Goal: Task Accomplishment & Management: Complete application form

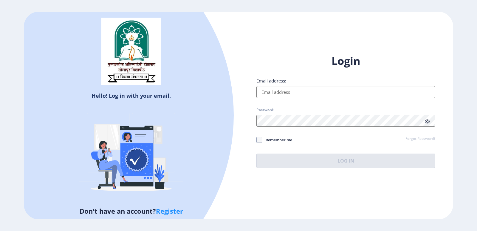
click at [288, 92] on input "Email address:" at bounding box center [346, 92] width 179 height 12
type input "[EMAIL_ADDRESS][DOMAIN_NAME]"
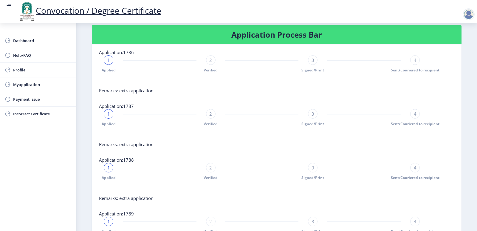
scroll to position [117, 0]
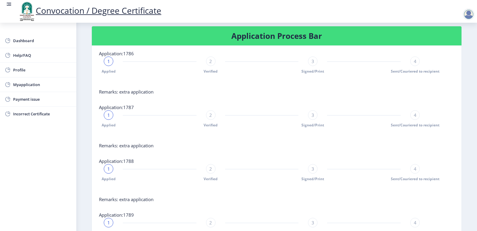
click at [469, 16] on div at bounding box center [469, 14] width 12 height 12
click at [23, 40] on span "Dashboard" at bounding box center [42, 40] width 58 height 7
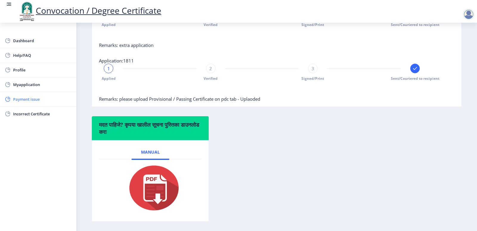
scroll to position [326, 0]
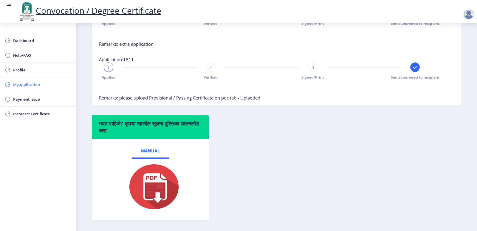
click at [27, 87] on span "Myapplication" at bounding box center [42, 84] width 58 height 7
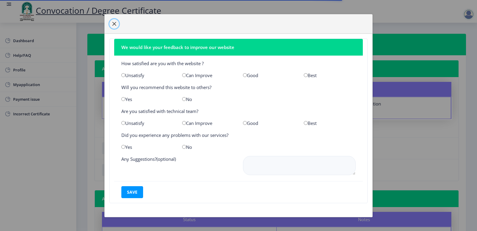
click at [113, 26] on span "button" at bounding box center [114, 23] width 5 height 5
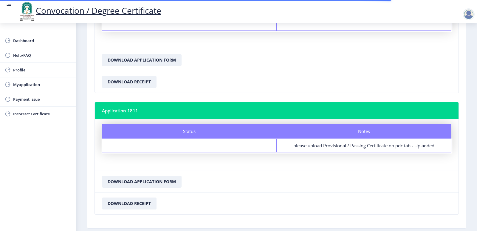
scroll to position [506, 0]
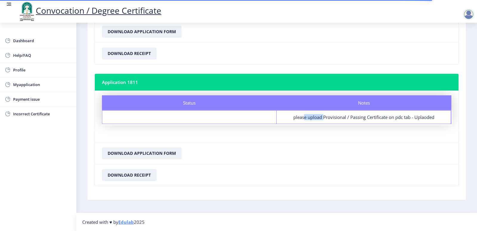
drag, startPoint x: 297, startPoint y: 117, endPoint x: 317, endPoint y: 117, distance: 20.3
click at [317, 117] on div "please upload Provisional / Passing Certificate on pdc tab - Uplaoded" at bounding box center [363, 117] width 163 height 6
click at [143, 172] on button "Download Receipt" at bounding box center [129, 175] width 55 height 12
click at [160, 154] on button "Download Application Form" at bounding box center [142, 153] width 80 height 12
click at [30, 85] on span "Myapplication" at bounding box center [42, 84] width 58 height 7
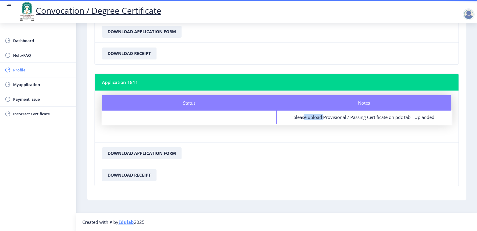
click at [21, 69] on span "Profile" at bounding box center [42, 69] width 58 height 7
select select
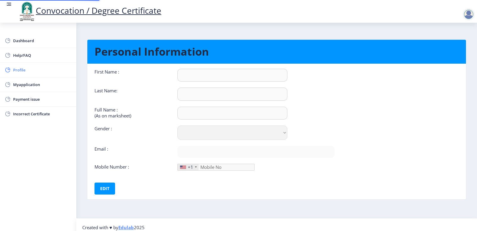
type input "MOHAN"
type input "FULE"
type input "[PERSON_NAME]"
select select "[DEMOGRAPHIC_DATA]"
type input "[EMAIL_ADDRESS][DOMAIN_NAME]"
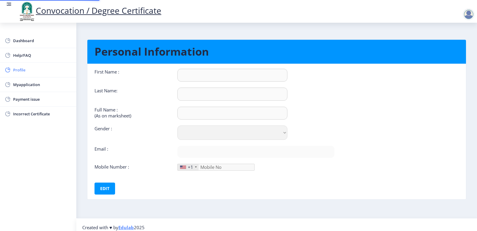
type input "9960030701"
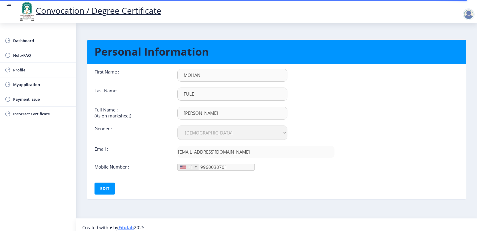
scroll to position [5, 0]
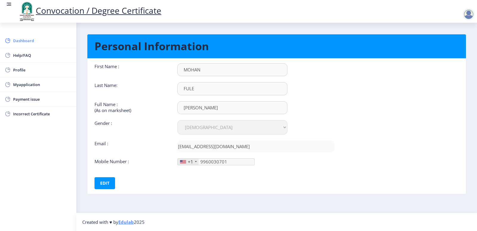
click at [21, 36] on link "Dashboard" at bounding box center [38, 40] width 76 height 14
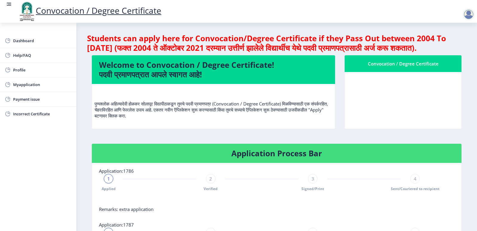
click at [401, 67] on div "Convocation / Degree Certificate" at bounding box center [403, 63] width 103 height 7
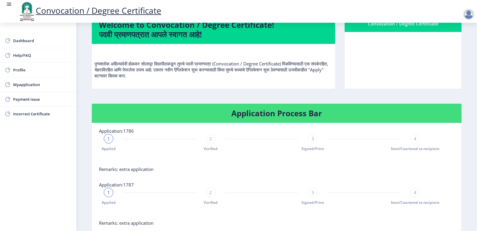
scroll to position [30, 0]
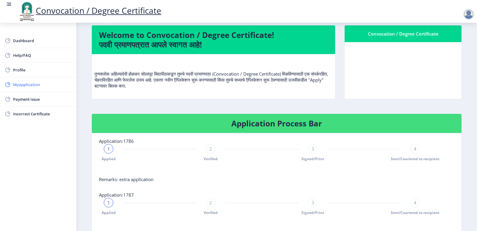
click at [24, 85] on span "Myapplication" at bounding box center [42, 84] width 58 height 7
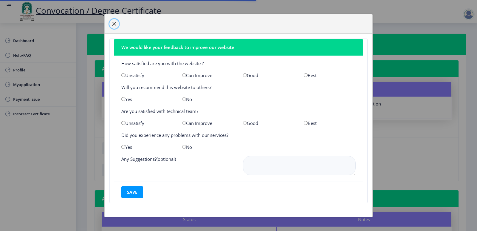
click at [112, 24] on button "button" at bounding box center [114, 24] width 10 height 10
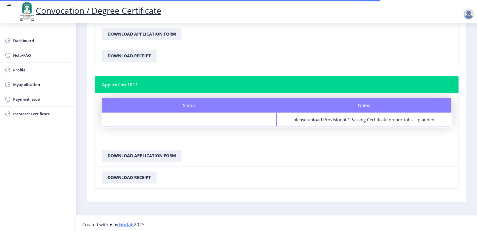
scroll to position [506, 0]
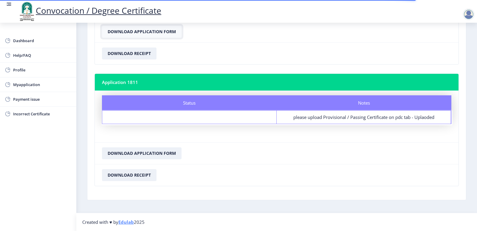
click at [128, 34] on button "Download Application Form" at bounding box center [142, 32] width 80 height 12
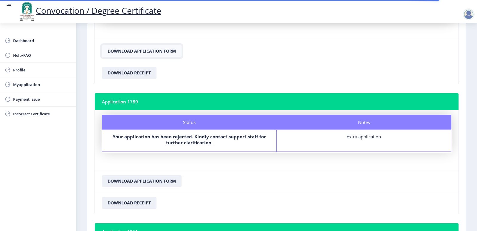
click at [131, 48] on button "Download Application Form" at bounding box center [142, 51] width 80 height 12
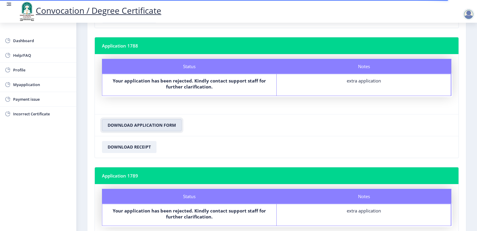
scroll to position [177, 0]
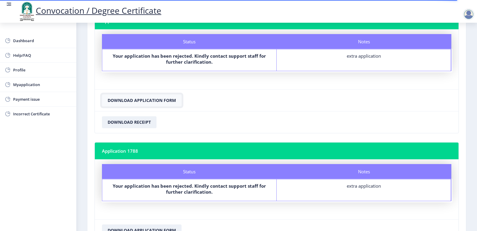
click at [148, 99] on button "Download Application Form" at bounding box center [142, 100] width 80 height 12
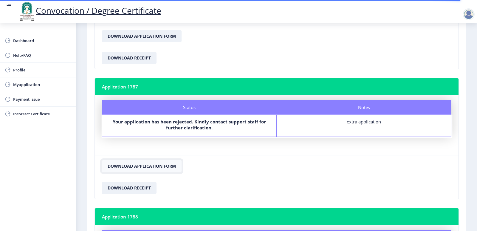
scroll to position [28, 0]
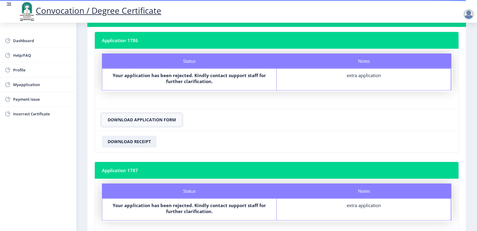
click at [143, 121] on button "Download Application Form" at bounding box center [142, 120] width 80 height 12
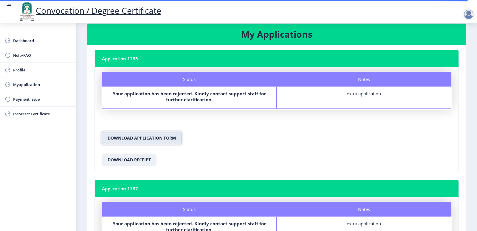
scroll to position [0, 0]
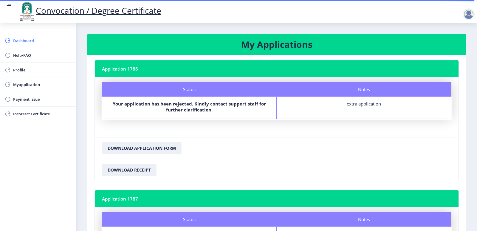
click at [20, 43] on span "Dashboard" at bounding box center [42, 40] width 58 height 7
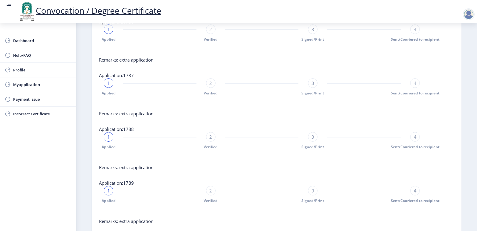
scroll to position [356, 0]
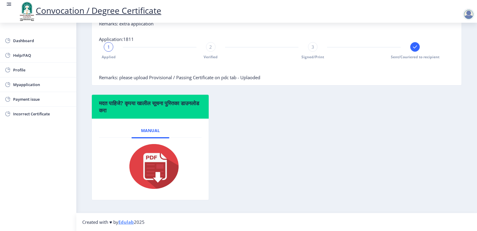
click at [412, 48] on rect at bounding box center [415, 47] width 6 height 6
click at [315, 46] on div "3" at bounding box center [313, 47] width 10 height 10
click at [8, 4] on rect at bounding box center [9, 4] width 6 height 6
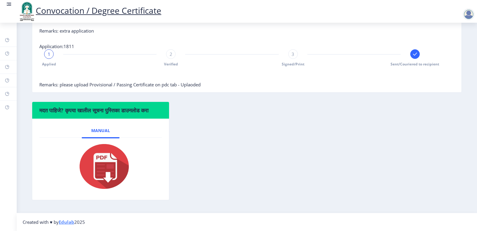
scroll to position [346, 0]
click at [8, 4] on rect at bounding box center [9, 4] width 6 height 6
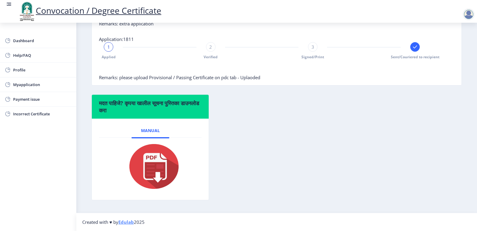
click at [8, 4] on rect at bounding box center [9, 4] width 6 height 6
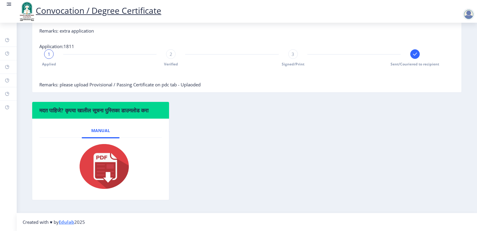
click at [8, 4] on rect at bounding box center [9, 4] width 6 height 6
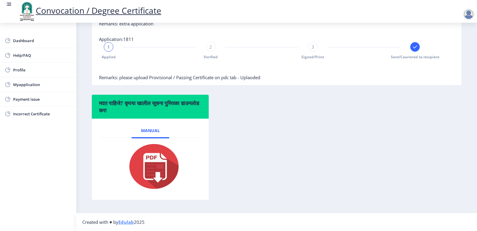
click at [469, 16] on div at bounding box center [469, 14] width 12 height 12
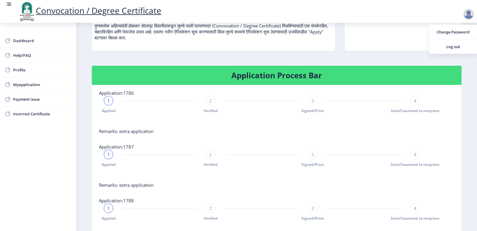
scroll to position [0, 0]
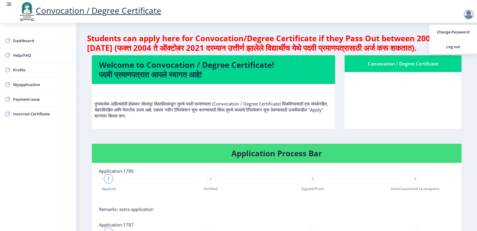
click at [301, 50] on h4 "Students can apply here for Convocation/Degree Certificate if they Pass Out bet…" at bounding box center [276, 42] width 379 height 19
click at [471, 16] on div at bounding box center [469, 14] width 12 height 12
click at [456, 48] on span "Log out" at bounding box center [453, 46] width 38 height 7
